Goal: Task Accomplishment & Management: Use online tool/utility

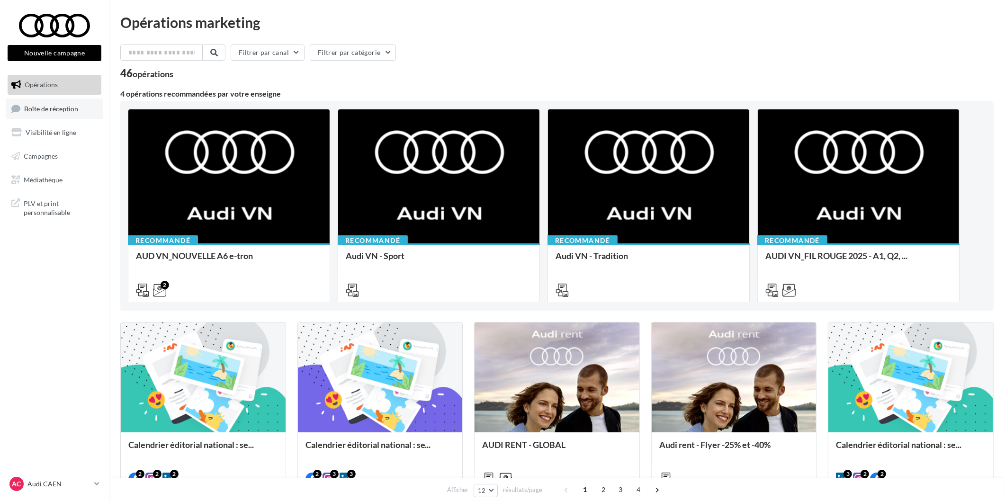
click at [65, 111] on span "Boîte de réception" at bounding box center [51, 108] width 54 height 8
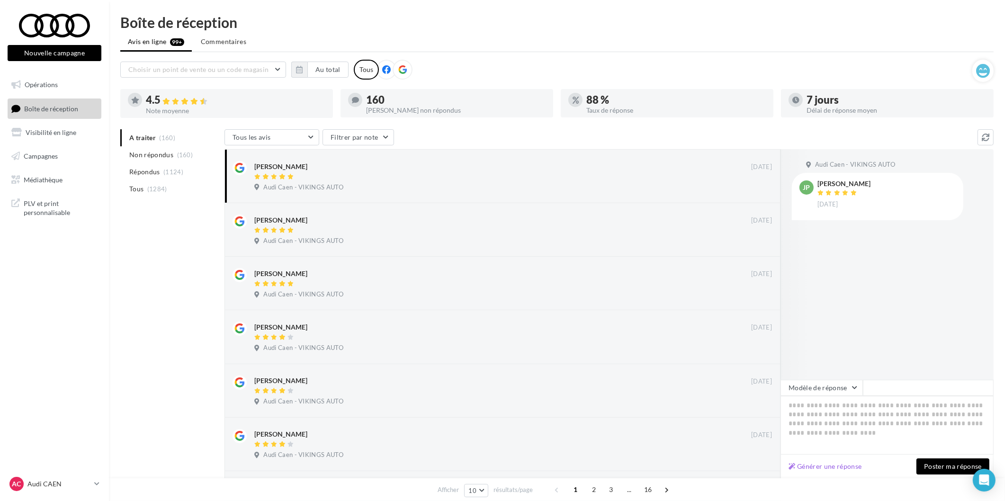
click at [86, 474] on nav "Nouvelle campagne Nouvelle campagne Opérations Boîte de réception Visibilité en…" at bounding box center [54, 250] width 109 height 501
drag, startPoint x: 43, startPoint y: 468, endPoint x: 41, endPoint y: 473, distance: 5.1
click at [43, 469] on nav "Nouvelle campagne Nouvelle campagne Opérations Boîte de réception 99+ Visibilit…" at bounding box center [54, 250] width 109 height 501
click at [40, 477] on div "AC Audi CAEN audi-[GEOGRAPHIC_DATA]-etho" at bounding box center [49, 484] width 81 height 14
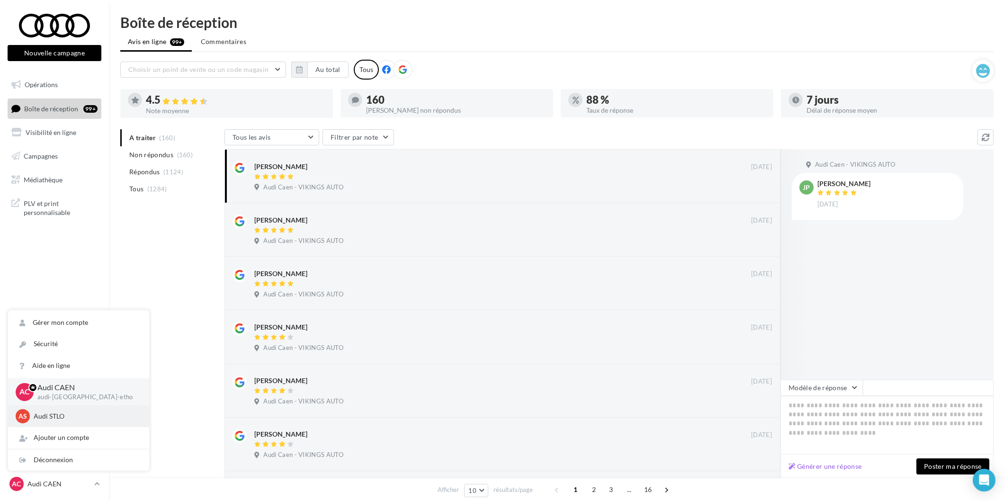
click at [48, 415] on p "Audi STLO" at bounding box center [86, 415] width 104 height 9
